Goal: Task Accomplishment & Management: Manage account settings

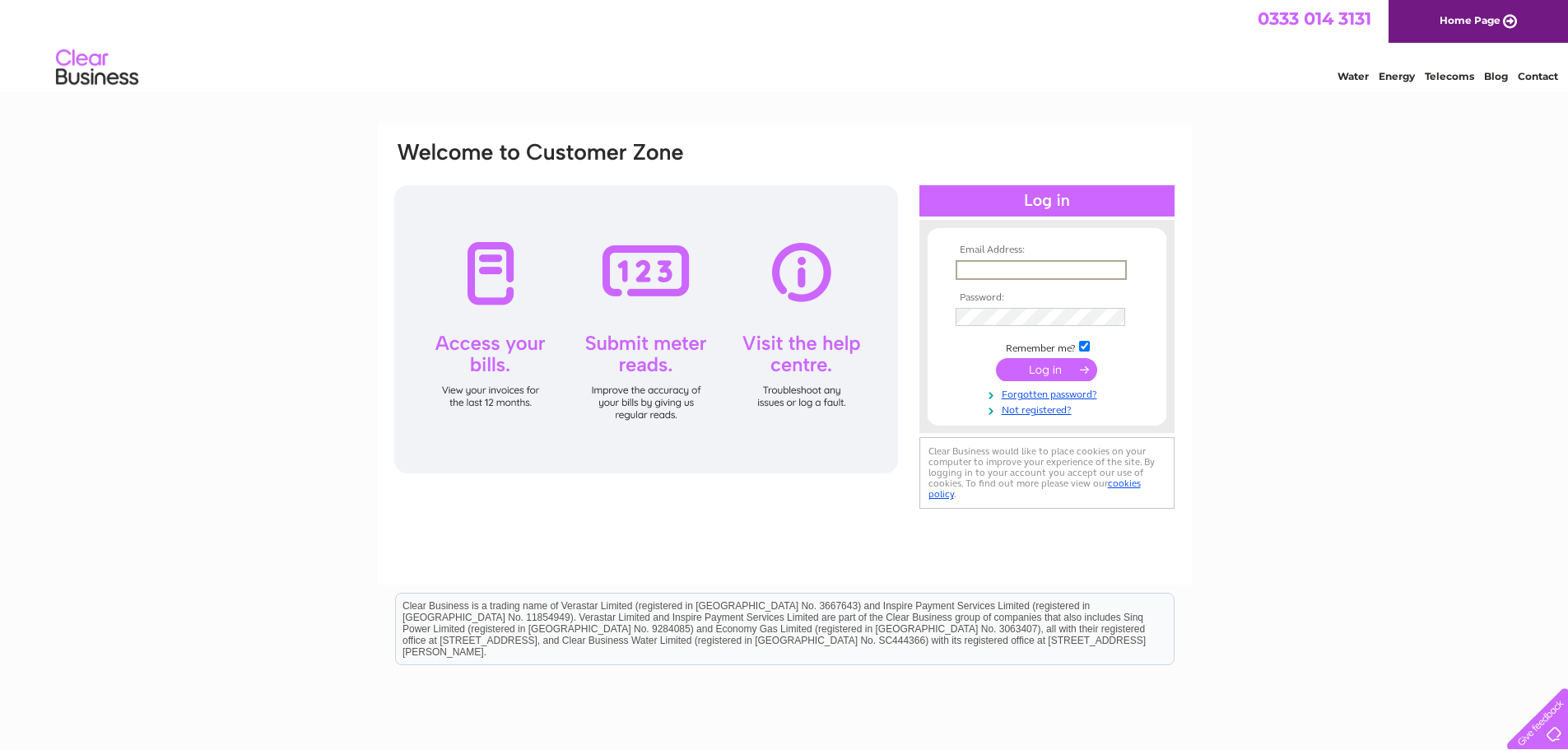
click at [1053, 275] on input "text" at bounding box center [1041, 270] width 171 height 20
type input "[EMAIL_ADDRESS][DOMAIN_NAME]"
click at [996, 358] on input "submit" at bounding box center [1046, 369] width 101 height 23
click at [1026, 366] on input "submit" at bounding box center [1046, 368] width 101 height 23
